Goal: Transaction & Acquisition: Purchase product/service

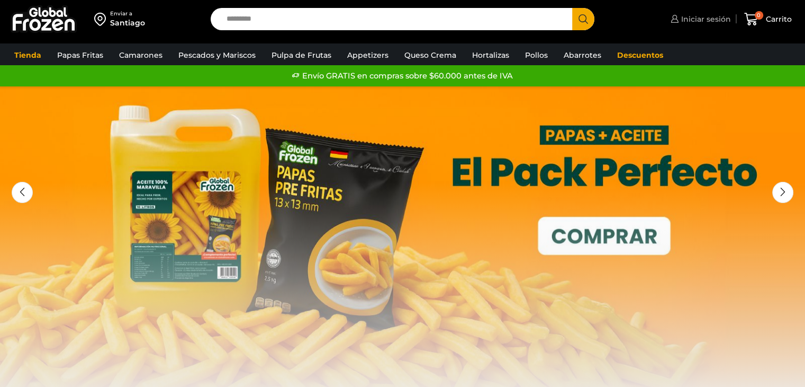
click at [712, 20] on span "Iniciar sesión" at bounding box center [705, 19] width 52 height 11
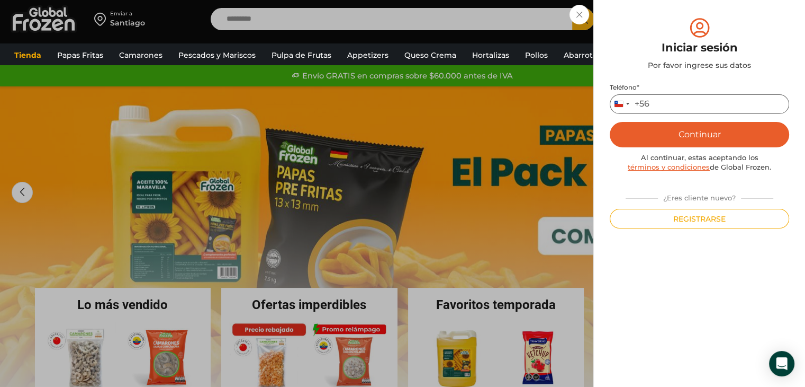
click at [682, 95] on input "Teléfono *" at bounding box center [700, 104] width 180 height 20
type input "*********"
click at [610, 122] on button "Continuar" at bounding box center [700, 134] width 180 height 25
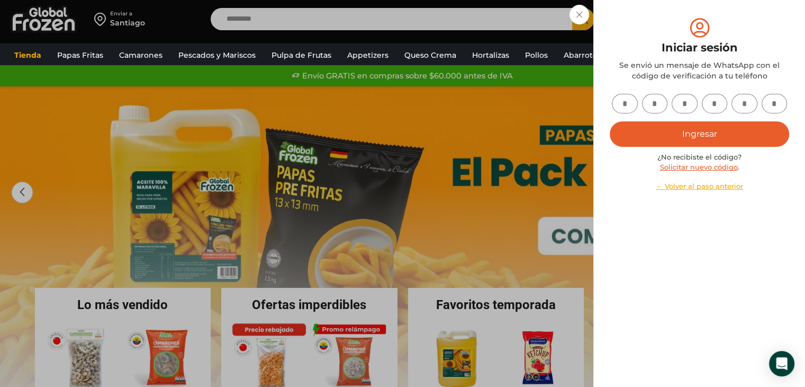
click at [621, 106] on input "text" at bounding box center [625, 104] width 26 height 20
type input "*"
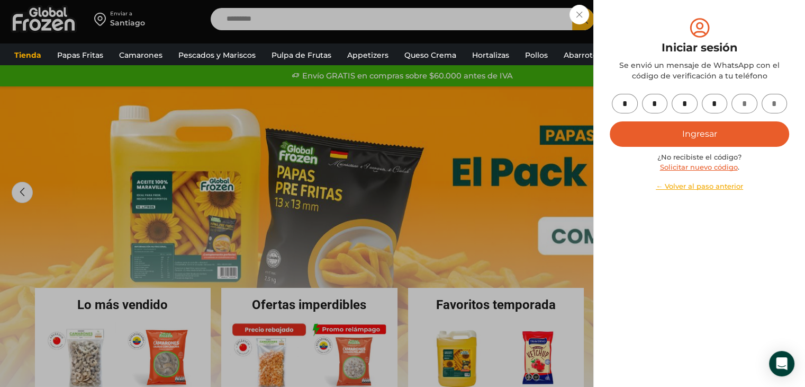
type input "*"
click at [610, 121] on button "Ingresar" at bounding box center [700, 133] width 180 height 25
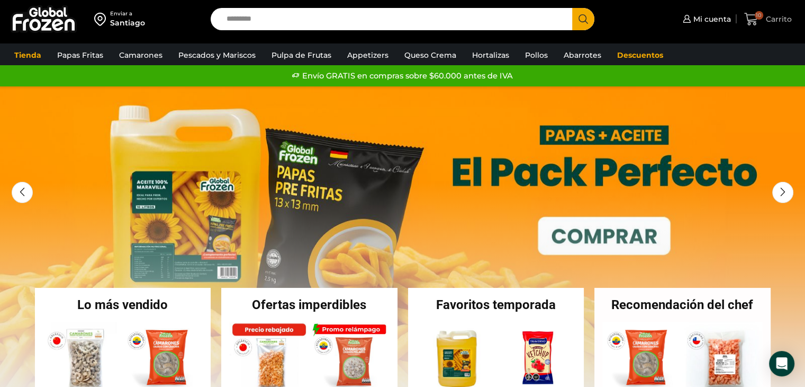
click at [750, 23] on icon at bounding box center [752, 19] width 14 height 13
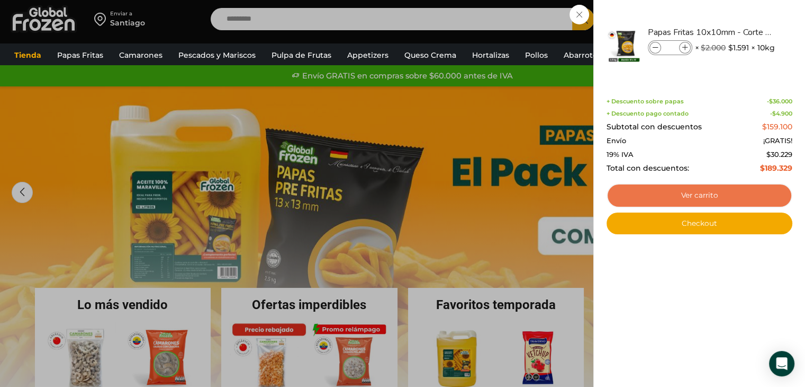
click at [699, 195] on link "Ver carrito" at bounding box center [700, 195] width 186 height 24
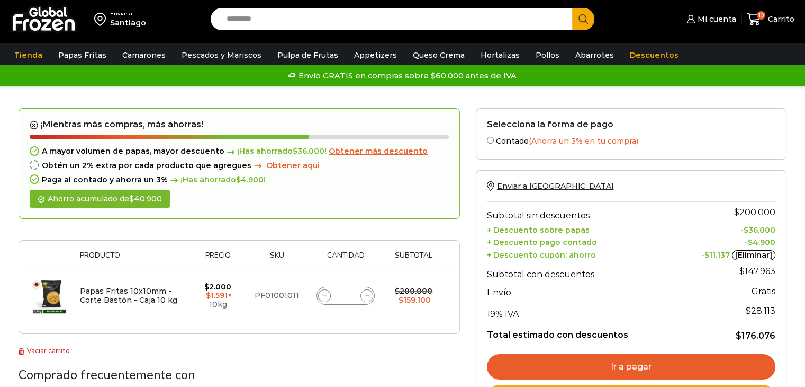
scroll to position [53, 0]
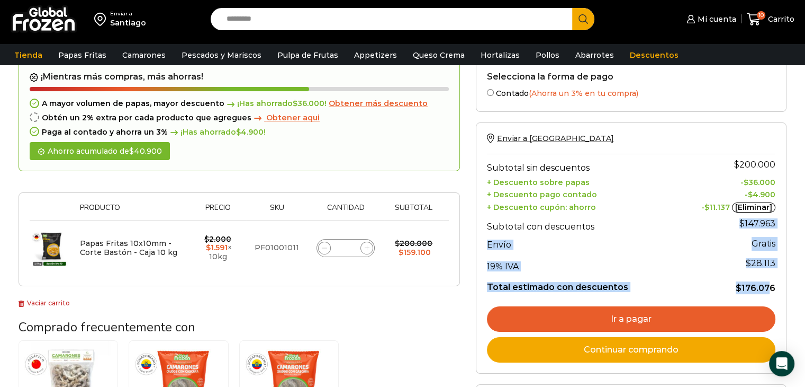
drag, startPoint x: 773, startPoint y: 285, endPoint x: 733, endPoint y: 223, distance: 73.6
click at [733, 223] on tbody "Subtotal sin descuentos $ 200.000 + Descuento sobre papas - $ 36.000 + Descuent…" at bounding box center [631, 224] width 289 height 140
click at [742, 221] on span "$" at bounding box center [742, 223] width 5 height 10
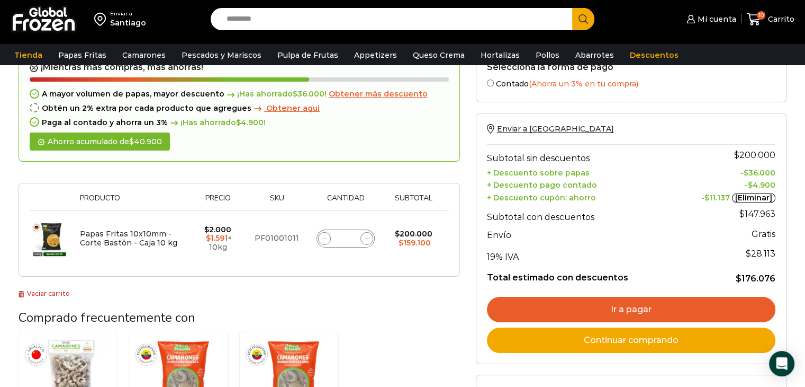
scroll to position [106, 0]
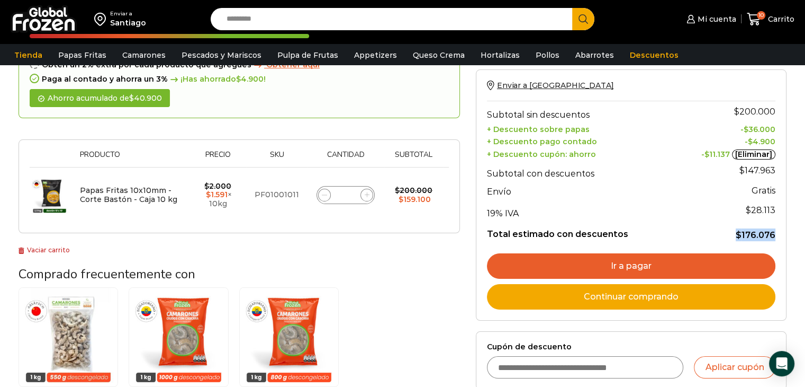
drag, startPoint x: 740, startPoint y: 232, endPoint x: 775, endPoint y: 238, distance: 35.4
click at [775, 238] on td "$ 176.076" at bounding box center [727, 231] width 96 height 20
click at [775, 238] on bdi "$ 176.076" at bounding box center [756, 235] width 40 height 10
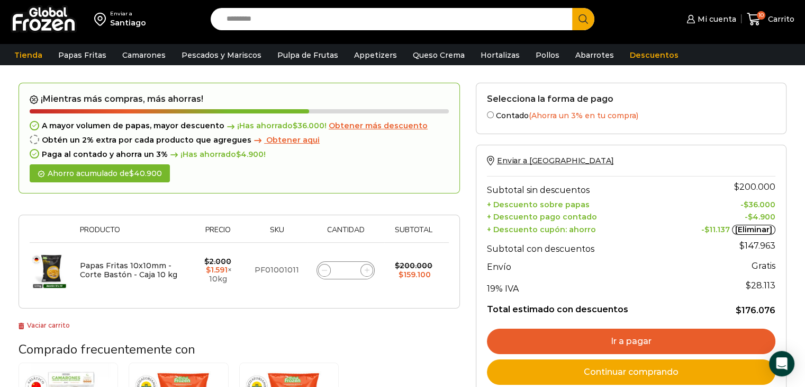
scroll to position [0, 0]
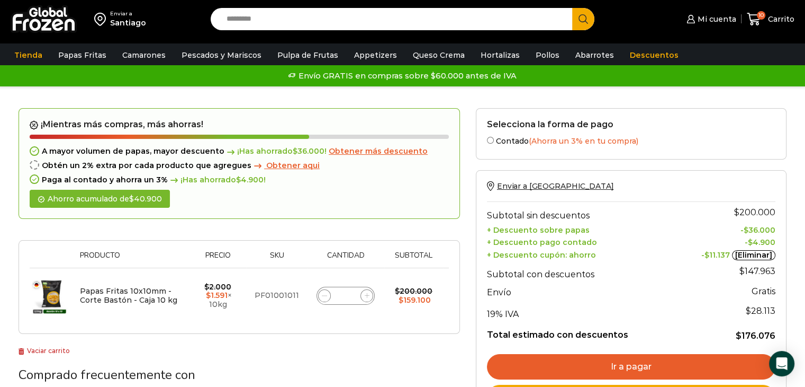
drag, startPoint x: 338, startPoint y: 298, endPoint x: 358, endPoint y: 299, distance: 19.6
click at [358, 299] on div "Papas Fritas 10x10mm - Corte Bastón - Caja 10 kg cantidad **" at bounding box center [346, 295] width 58 height 18
click at [349, 295] on input "**" at bounding box center [345, 295] width 15 height 15
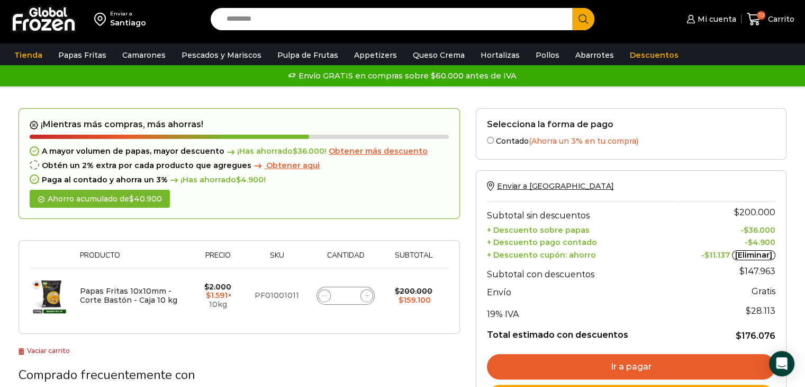
type input "*"
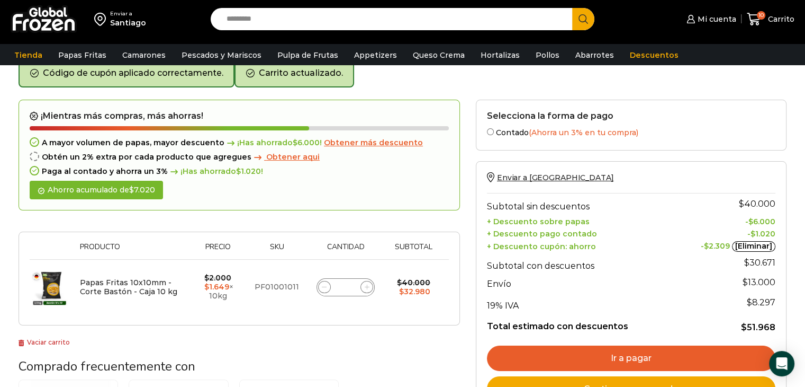
scroll to position [54, 0]
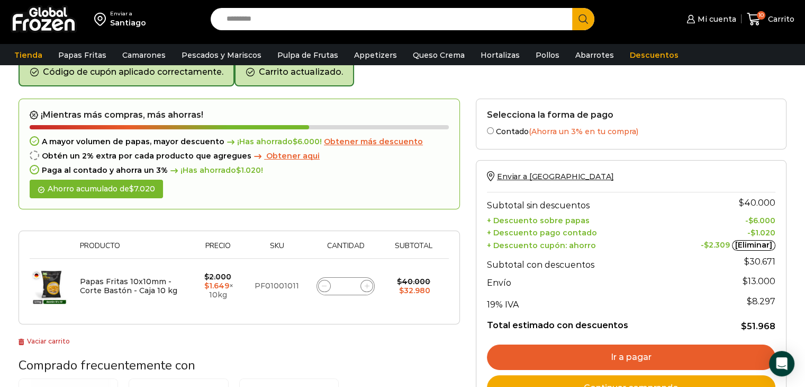
click at [55, 289] on img at bounding box center [50, 286] width 40 height 40
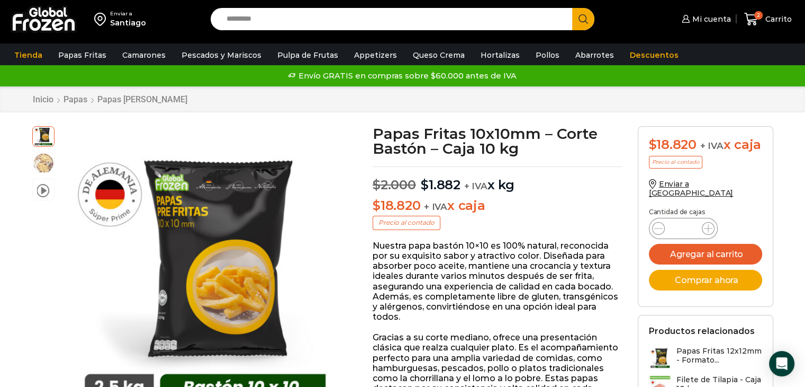
click at [389, 184] on bdi "$ 2.000" at bounding box center [394, 184] width 43 height 15
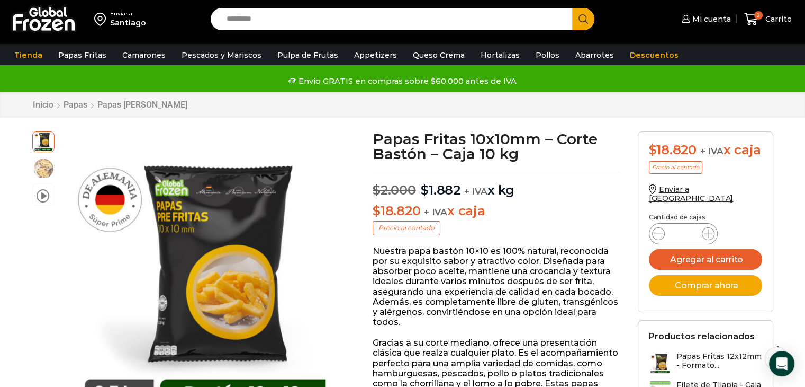
scroll to position [53, 0]
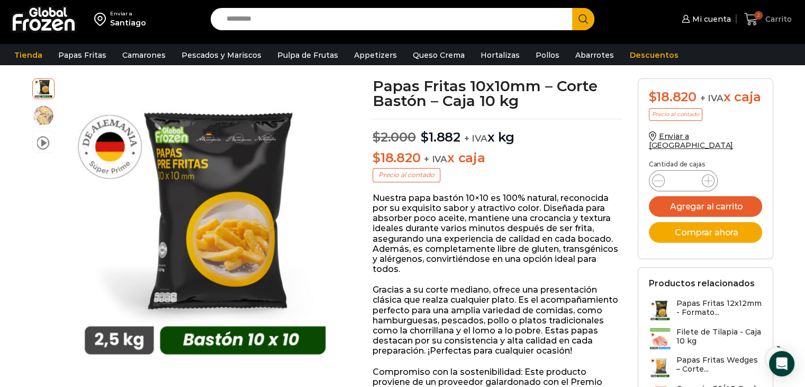
click at [759, 16] on span "2" at bounding box center [759, 15] width 8 height 8
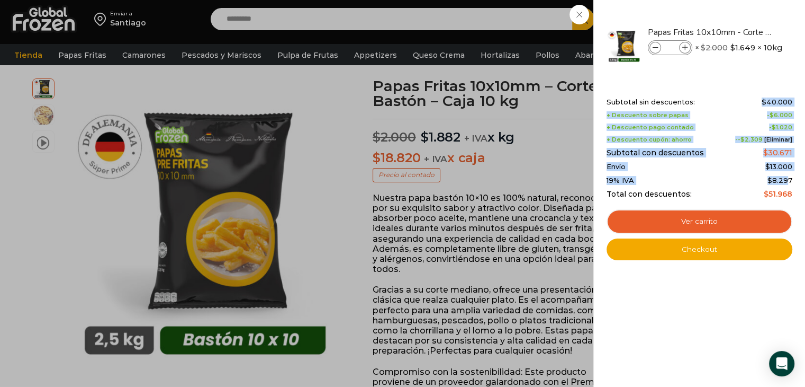
drag, startPoint x: 764, startPoint y: 100, endPoint x: 792, endPoint y: 185, distance: 89.6
click at [790, 184] on div "Subtotal sin descuentos: $ 40.000 + Descuento sobre papas - $ 6.000 + Descuento…" at bounding box center [700, 148] width 186 height 101
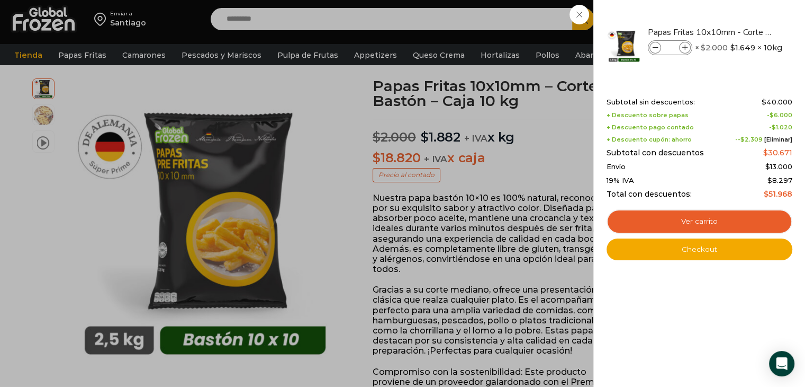
click at [792, 185] on div "Subtotal sin descuentos: $ 40.000 + Descuento sobre papas - $ 6.000 + Descuento…" at bounding box center [700, 148] width 186 height 101
drag, startPoint x: 773, startPoint y: 112, endPoint x: 779, endPoint y: 147, distance: 35.6
click at [778, 144] on div "Subtotal sin descuentos: $ 40.000 + Descuento sobre papas - $ 6.000 + Descuento…" at bounding box center [700, 148] width 186 height 101
click at [781, 150] on bdi "$ 30.671" at bounding box center [778, 153] width 29 height 10
click at [674, 57] on div "Papas Fritas 10x10mm - Corte Bastón - Caja 10 kg cantidad * × $ 2.000 Original …" at bounding box center [717, 48] width 139 height 17
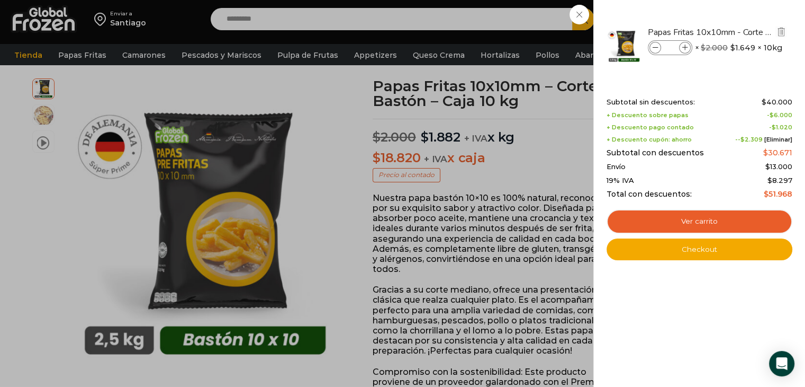
click at [675, 51] on input "*" at bounding box center [670, 48] width 16 height 12
type input "**"
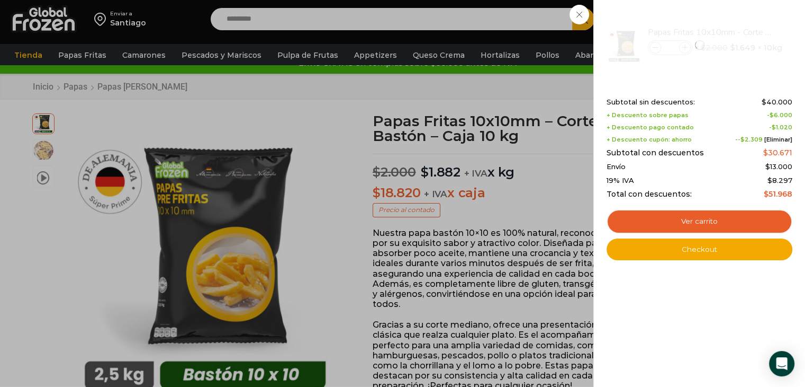
scroll to position [0, 0]
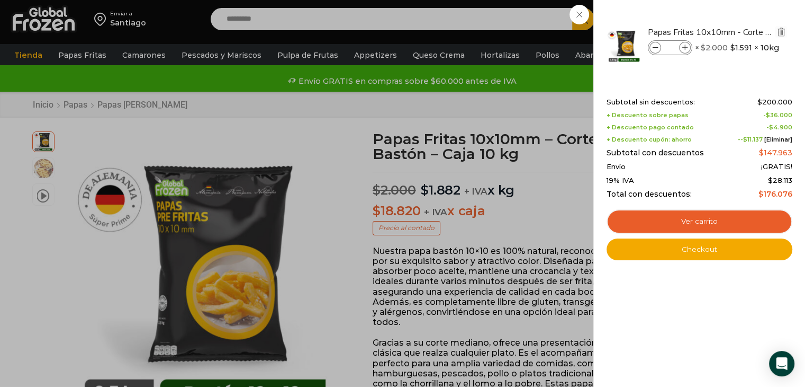
click at [666, 49] on input "**" at bounding box center [670, 48] width 16 height 12
drag, startPoint x: 666, startPoint y: 49, endPoint x: 679, endPoint y: 49, distance: 13.2
click at [679, 49] on div "Papas Fritas 10x10mm - Corte Bastón - Caja 10 kg cantidad **" at bounding box center [670, 47] width 44 height 15
click at [669, 50] on input "**" at bounding box center [670, 48] width 16 height 12
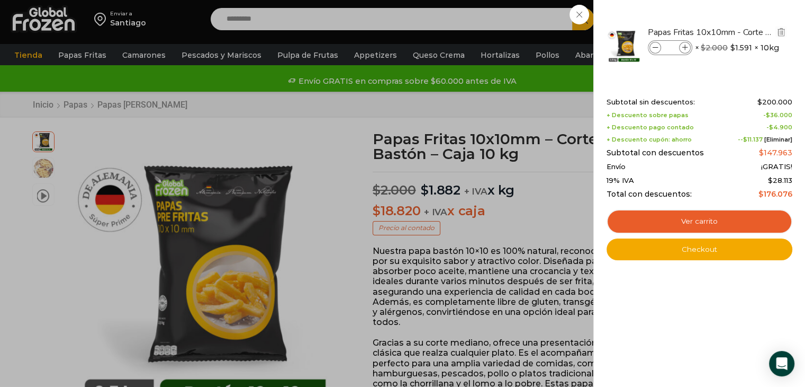
click at [669, 50] on input "**" at bounding box center [670, 48] width 16 height 12
click at [675, 47] on input "**" at bounding box center [670, 48] width 16 height 12
type input "***"
click at [692, 162] on div "Subtotal sin descuentos: $ 200.000 + Descuento sobre papas - $ 36.000 + Descuen…" at bounding box center [700, 148] width 186 height 101
click at [680, 123] on div "Subtotal sin descuentos: $ 200.000 + Descuento sobre papas - $ 36.000 + Descuen…" at bounding box center [700, 148] width 186 height 101
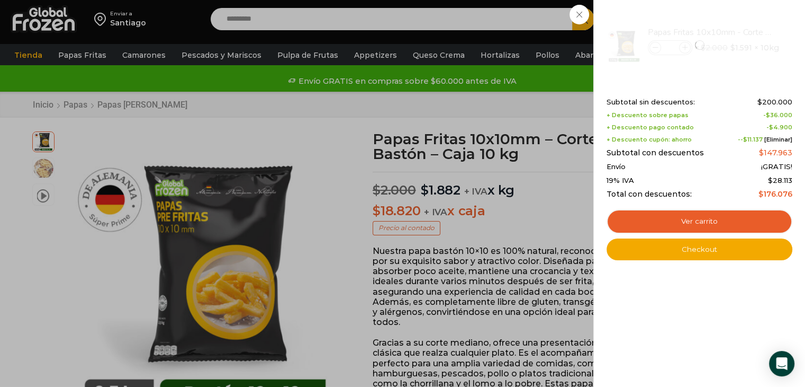
click at [694, 93] on div "Shopping cart (10) Subtotal sin descuentos: $ 200.000 + Descuento sobre papas -…" at bounding box center [700, 171] width 186 height 178
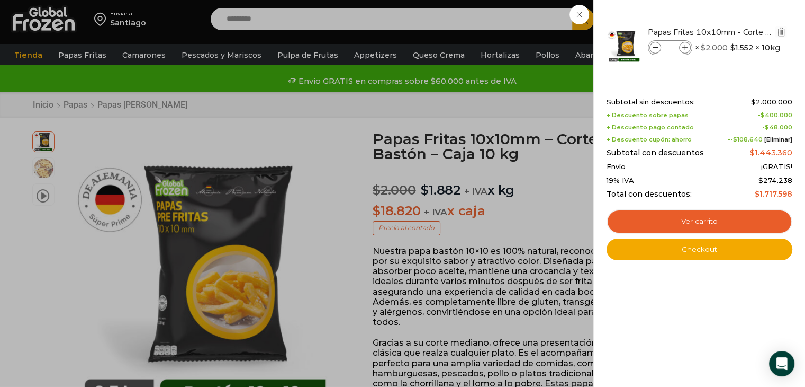
drag, startPoint x: 665, startPoint y: 47, endPoint x: 676, endPoint y: 49, distance: 11.2
click at [676, 49] on input "***" at bounding box center [670, 48] width 16 height 12
type input "*"
type input "**"
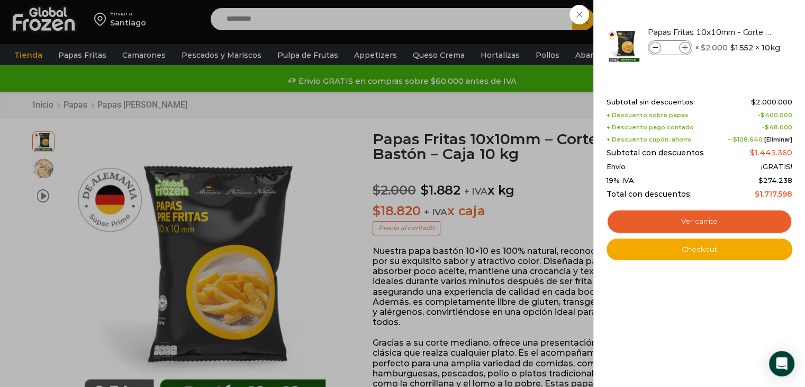
click at [623, 167] on span "Envío" at bounding box center [616, 167] width 19 height 8
click at [668, 140] on span "+ Descuento cupón: ahorro" at bounding box center [649, 139] width 85 height 7
click at [668, 122] on div "Subtotal sin descuentos: $ 2.000.000 + Descuento sobre papas - $ 400.000 + Desc…" at bounding box center [700, 148] width 186 height 101
click at [671, 93] on div "Shopping cart (100) Subtotal sin descuentos: $ 2.000.000 + Descuento sobre papa…" at bounding box center [700, 171] width 186 height 178
click at [667, 45] on input "**" at bounding box center [670, 48] width 16 height 12
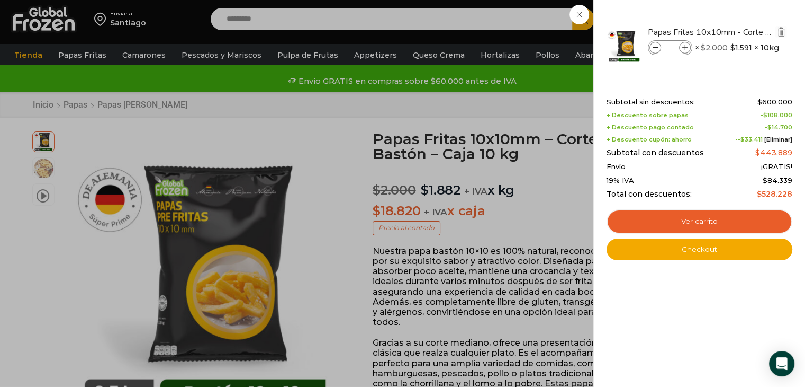
click at [667, 45] on input "**" at bounding box center [670, 48] width 16 height 12
click at [674, 52] on input "**" at bounding box center [670, 48] width 16 height 12
click at [674, 49] on input "**" at bounding box center [670, 48] width 16 height 12
type input "*"
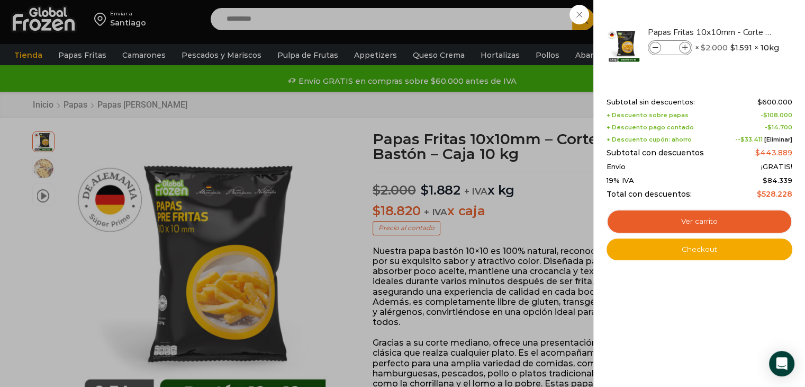
click at [699, 115] on div "+ Descuento sobre papas - $ 108.000" at bounding box center [700, 115] width 186 height 7
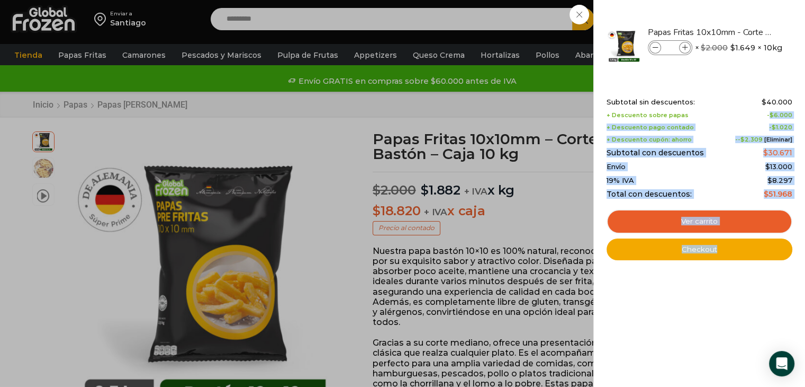
drag, startPoint x: 772, startPoint y: 115, endPoint x: 802, endPoint y: 142, distance: 40.9
click at [802, 142] on div "2 Shopping Cart Papas Fritas 10x10mm - Corte Bastón - Caja 10 kg Papas Fritas 1…" at bounding box center [700, 193] width 212 height 387
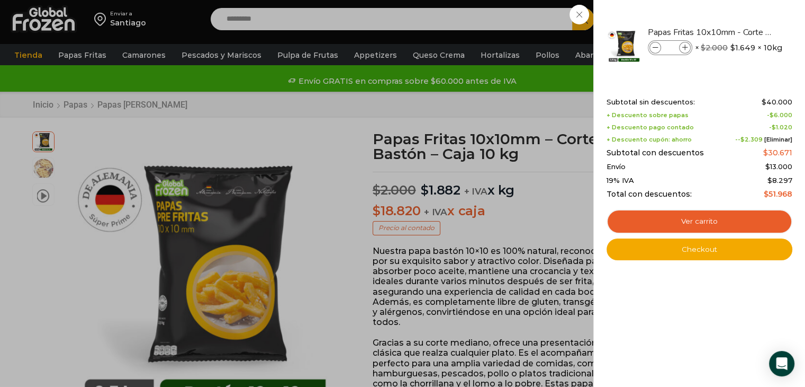
click at [802, 142] on div "2 Shopping Cart Papas Fritas 10x10mm - Corte Bastón - Caja 10 kg Papas Fritas 1…" at bounding box center [700, 193] width 212 height 387
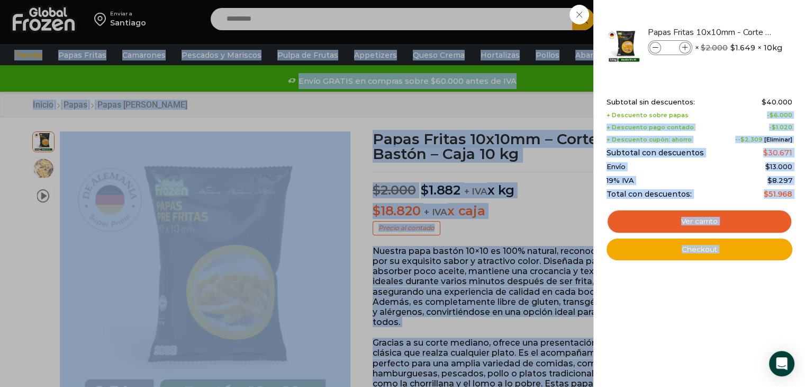
drag, startPoint x: 763, startPoint y: 111, endPoint x: 809, endPoint y: 145, distance: 57.2
click at [801, 137] on div "2 Shopping Cart Papas Fritas 10x10mm - Corte Bastón - Caja 10 kg Papas Fritas 1…" at bounding box center [700, 193] width 212 height 387
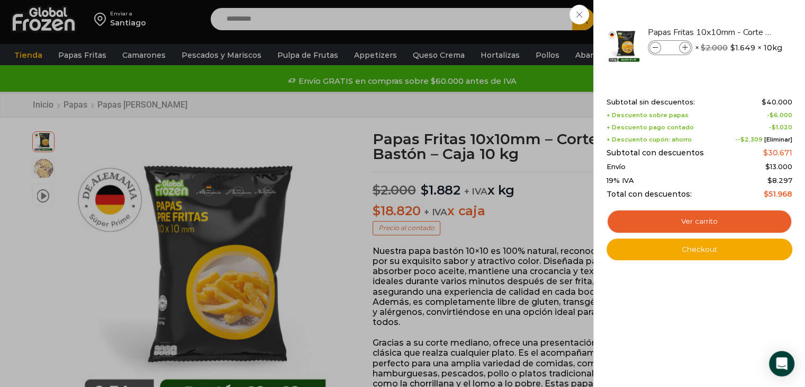
click at [742, 32] on div "2 Carrito 2 2 Shopping Cart" at bounding box center [768, 19] width 53 height 25
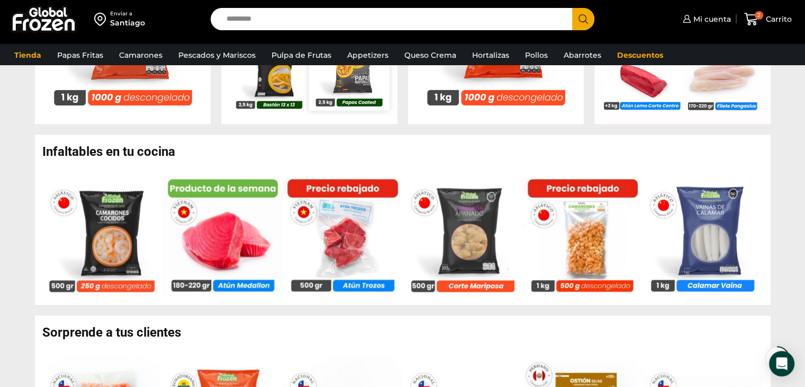
scroll to position [477, 0]
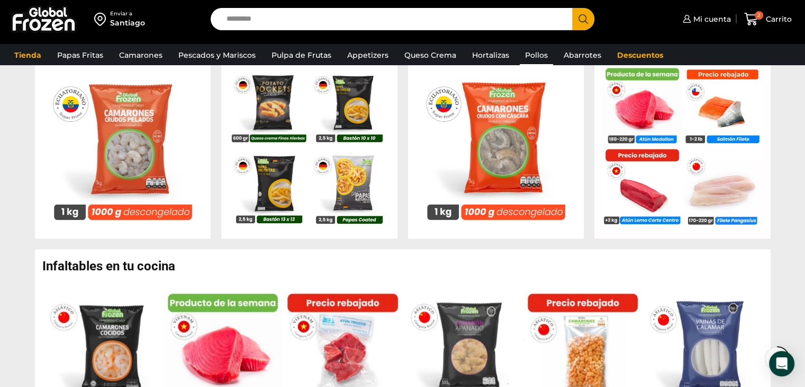
click at [535, 56] on link "Pollos" at bounding box center [536, 55] width 33 height 20
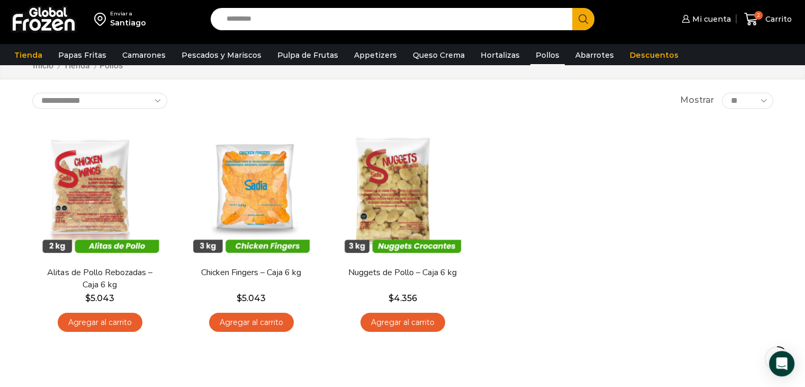
scroll to position [106, 0]
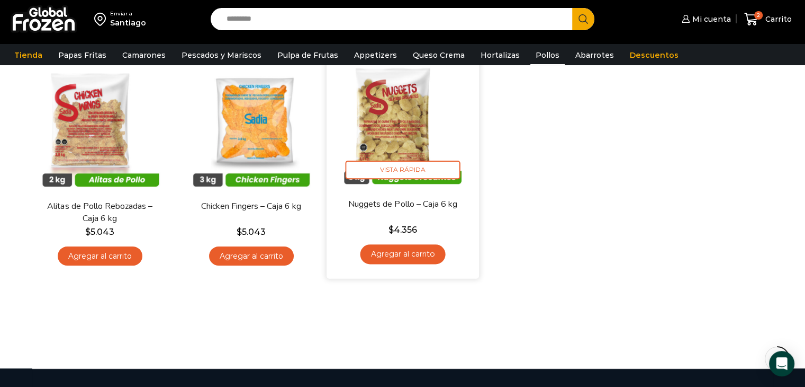
click at [410, 255] on link "Agregar al carrito" at bounding box center [402, 254] width 85 height 20
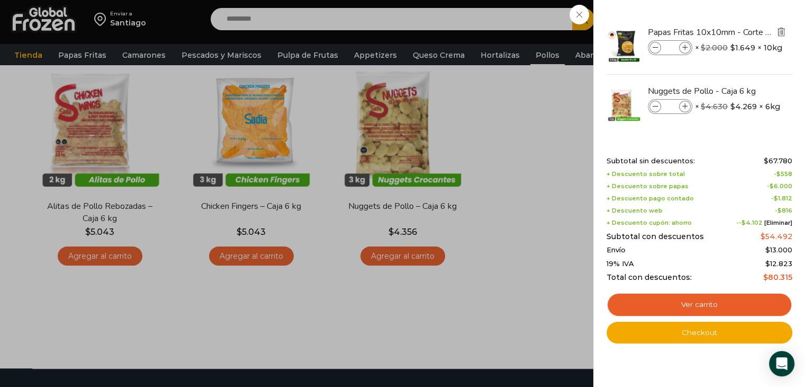
click at [782, 34] on img "Eliminar Papas Fritas 10x10mm - Corte Bastón - Caja 10 kg del carrito" at bounding box center [782, 32] width 10 height 10
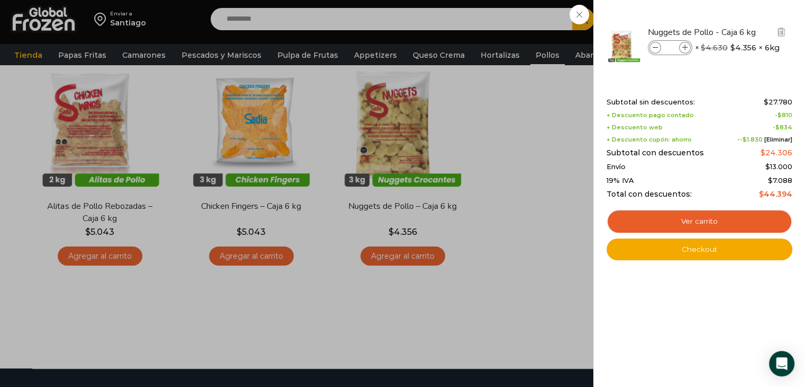
click at [683, 46] on icon at bounding box center [686, 48] width 6 height 6
type input "*"
click at [683, 47] on icon at bounding box center [686, 48] width 6 height 6
type input "*"
drag, startPoint x: 792, startPoint y: 192, endPoint x: 763, endPoint y: 198, distance: 29.1
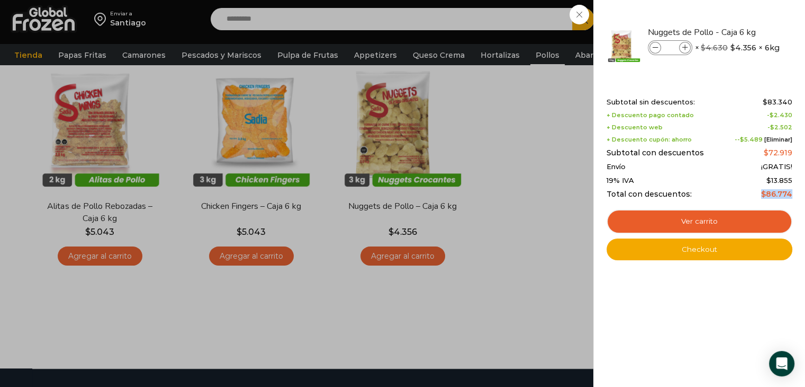
click at [763, 198] on bdi "$ 86.774" at bounding box center [776, 194] width 31 height 10
click at [746, 83] on div "Shopping cart (3) Subtotal sin descuentos: $ 83.340 + Descuento pago contado - …" at bounding box center [700, 171] width 186 height 178
click at [742, 19] on div "3 [GEOGRAPHIC_DATA] 3 3 Shopping Cart" at bounding box center [768, 19] width 53 height 25
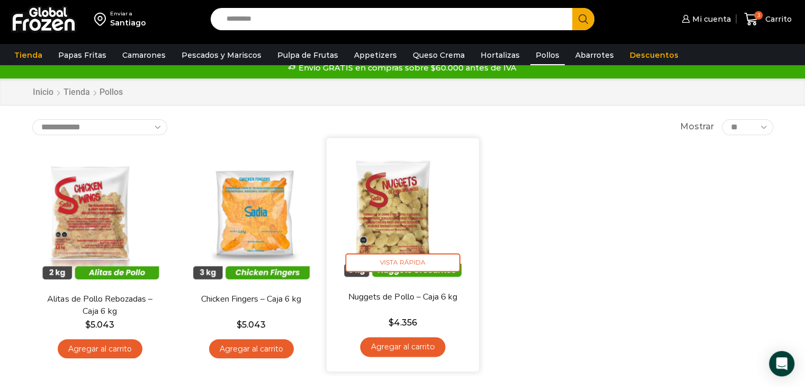
scroll to position [53, 0]
